Goal: Task Accomplishment & Management: Manage account settings

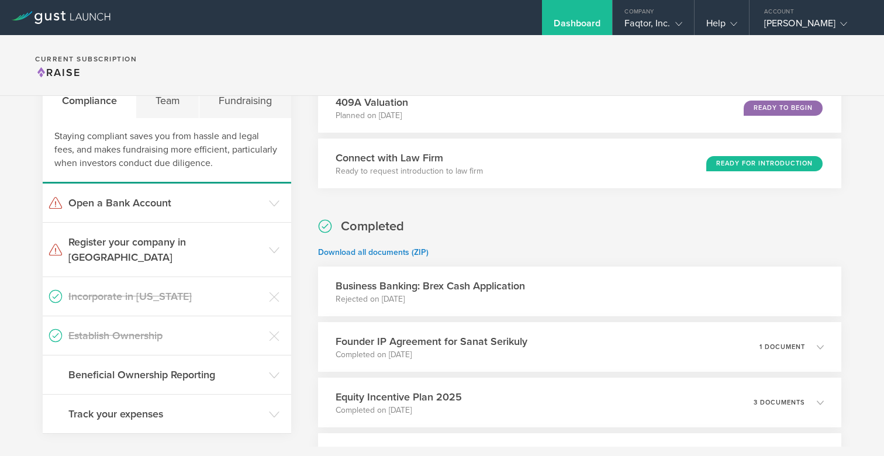
scroll to position [63, 0]
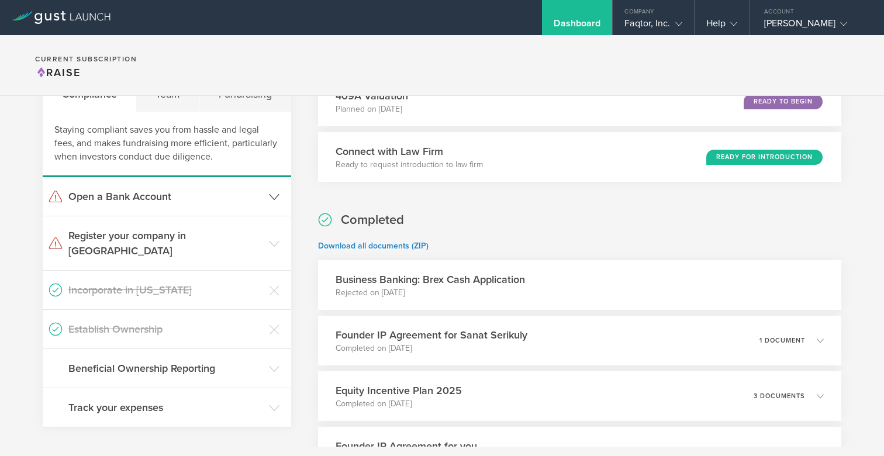
click at [277, 194] on icon at bounding box center [274, 197] width 11 height 11
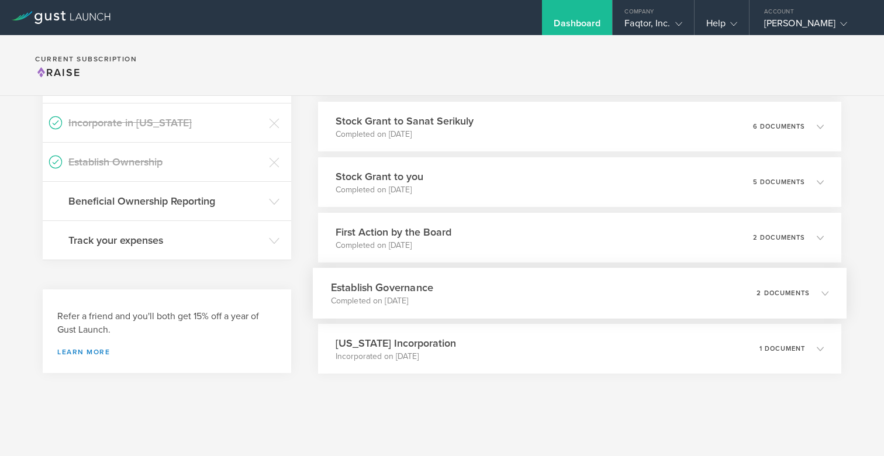
scroll to position [0, 0]
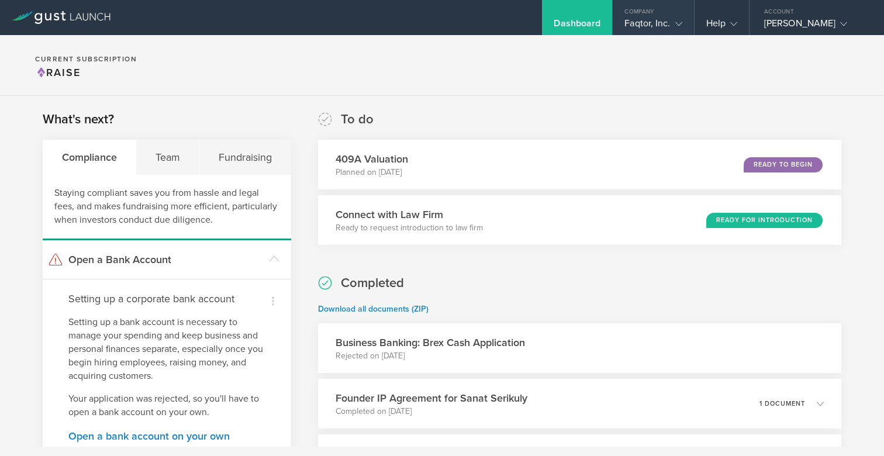
click at [682, 27] on gust-icon at bounding box center [677, 24] width 12 height 12
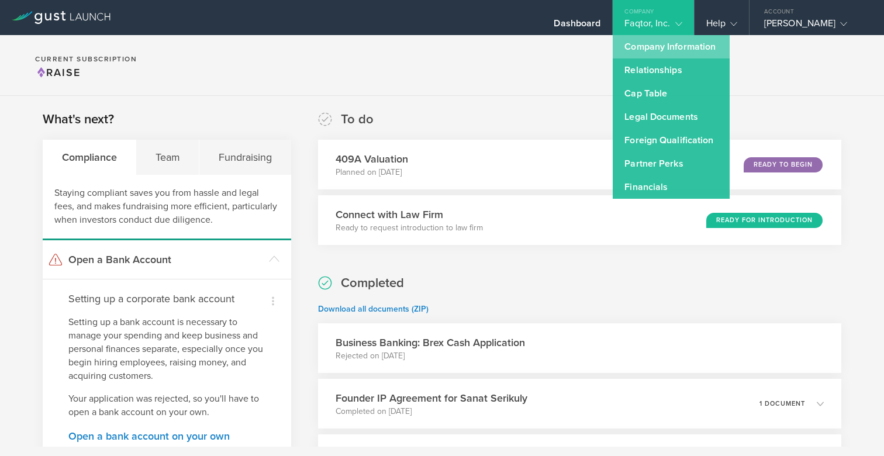
click at [669, 48] on link "Company Information" at bounding box center [671, 46] width 117 height 23
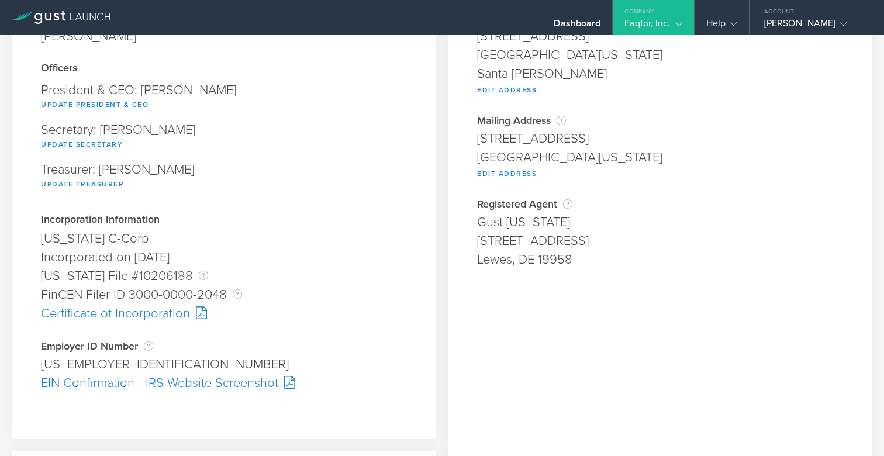
scroll to position [154, 0]
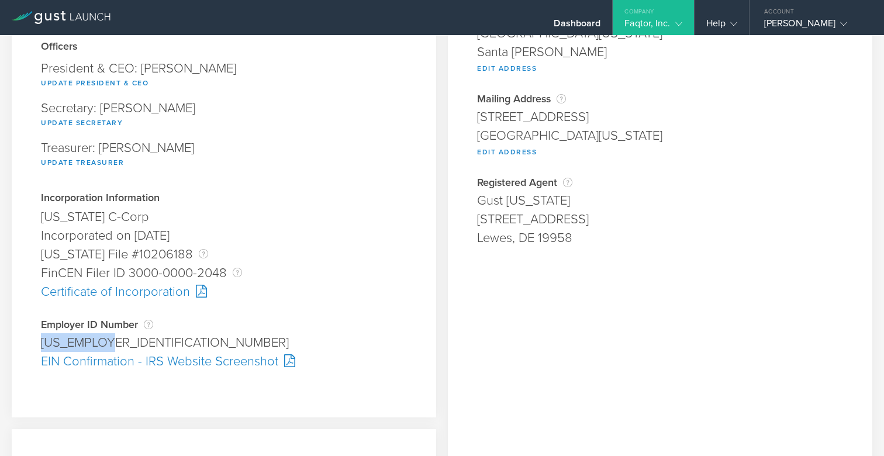
drag, startPoint x: 111, startPoint y: 341, endPoint x: 44, endPoint y: 341, distance: 67.2
click at [44, 341] on div "[US_EMPLOYER_IDENTIFICATION_NUMBER]" at bounding box center [224, 342] width 366 height 19
copy div "[US_EMPLOYER_IDENTIFICATION_NUMBER]"
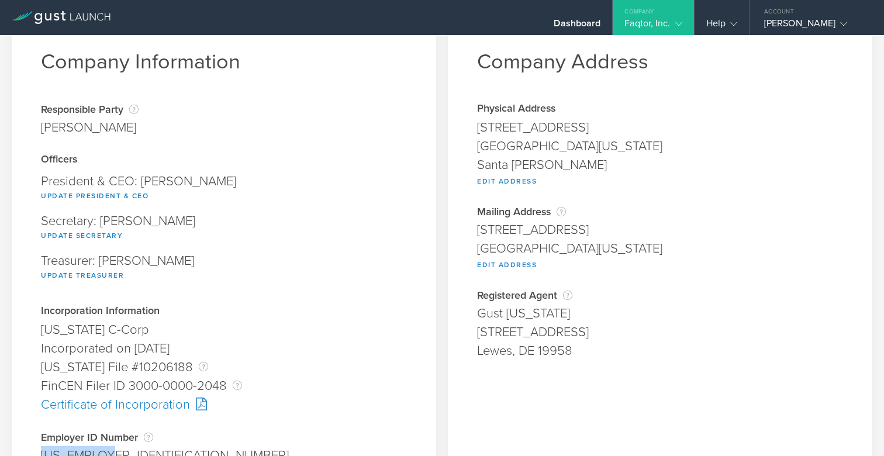
scroll to position [55, 0]
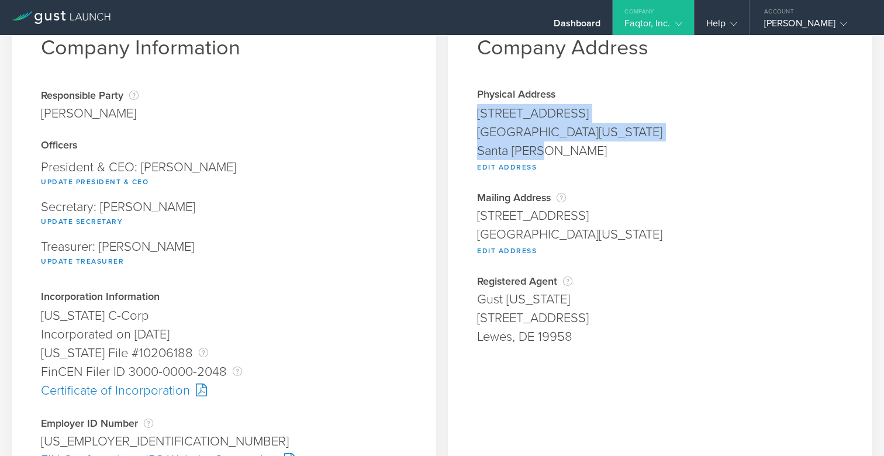
drag, startPoint x: 478, startPoint y: 113, endPoint x: 556, endPoint y: 144, distance: 84.3
click at [555, 144] on span "[STREET_ADDRESS][US_STATE] Santa [PERSON_NAME] Edit Address" at bounding box center [660, 138] width 366 height 68
copy span "[STREET_ADDRESS][US_STATE][PERSON_NAME]"
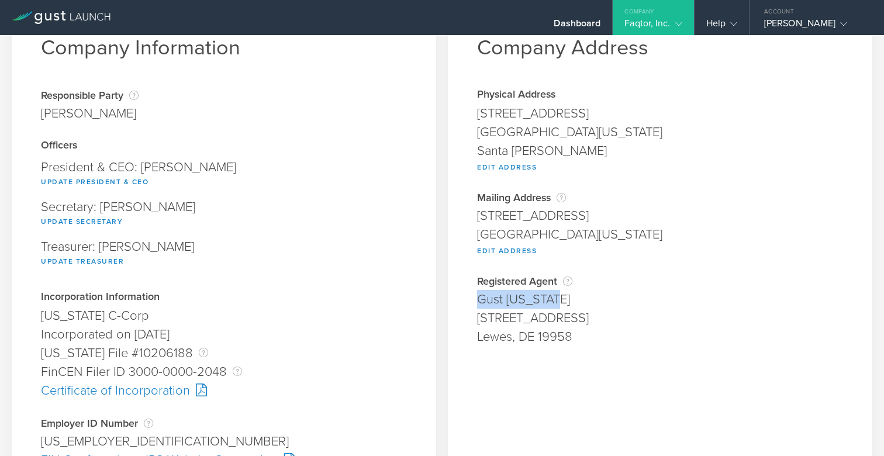
drag, startPoint x: 479, startPoint y: 300, endPoint x: 576, endPoint y: 294, distance: 97.3
click at [576, 294] on div "Gust [US_STATE]" at bounding box center [660, 299] width 366 height 19
copy div "Gust [US_STATE]"
drag, startPoint x: 478, startPoint y: 318, endPoint x: 606, endPoint y: 317, distance: 128.1
click at [606, 317] on div "[STREET_ADDRESS]" at bounding box center [660, 318] width 366 height 19
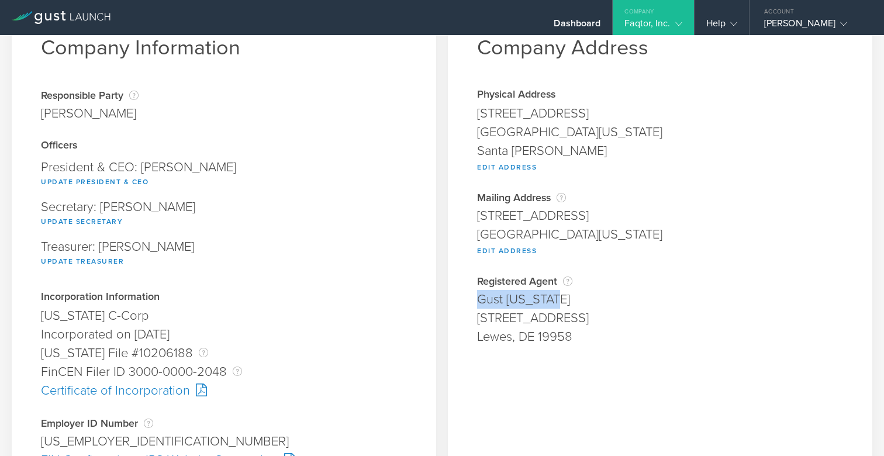
copy div "[STREET_ADDRESS]"
click at [540, 300] on div "Gust [US_STATE]" at bounding box center [660, 299] width 366 height 19
copy div "Gust [US_STATE]"
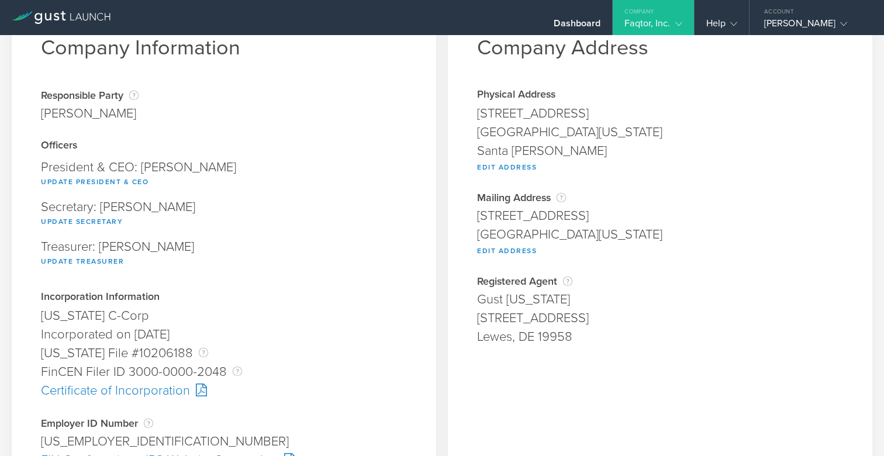
click at [686, 15] on div "Company" at bounding box center [653, 9] width 81 height 18
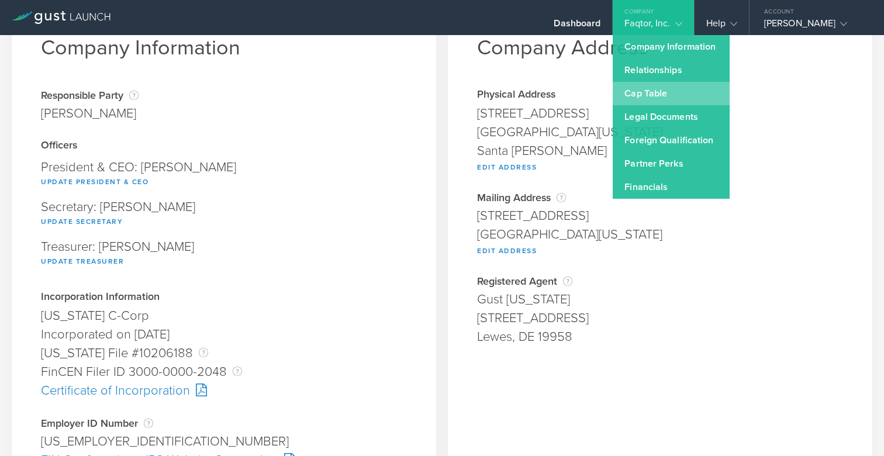
click at [653, 95] on link "Cap Table" at bounding box center [671, 93] width 117 height 23
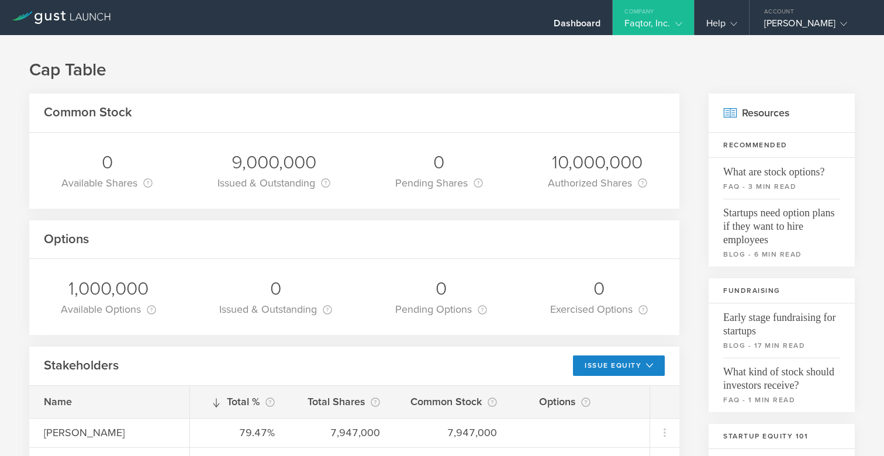
scroll to position [188, 0]
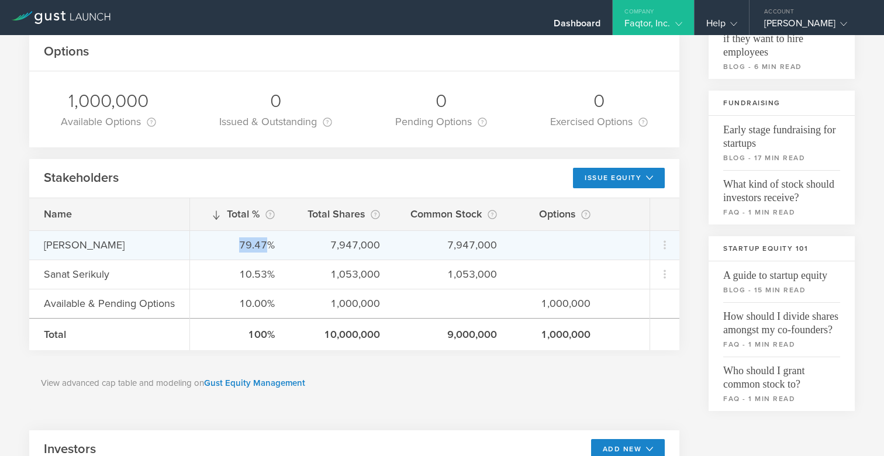
drag, startPoint x: 233, startPoint y: 246, endPoint x: 268, endPoint y: 247, distance: 34.5
click at [268, 247] on div "79.47%" at bounding box center [240, 244] width 70 height 15
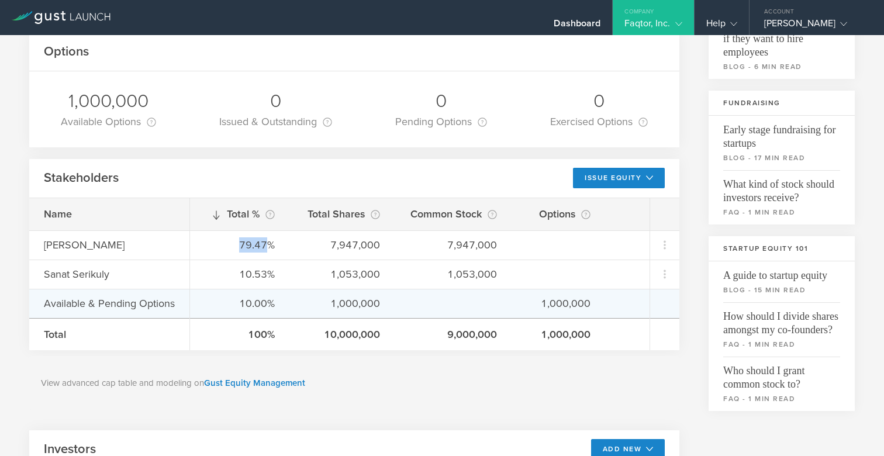
copy div "79.47"
